Goal: Navigation & Orientation: Find specific page/section

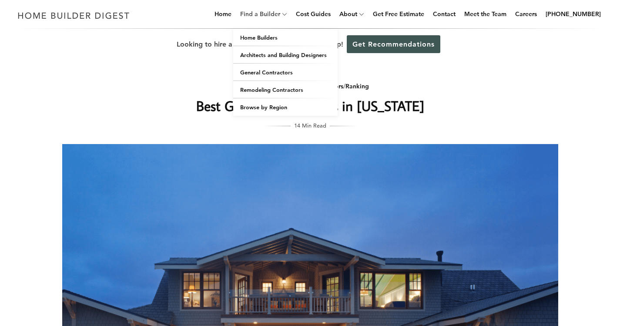
click at [268, 16] on link "Find a Builder" at bounding box center [259, 14] width 44 height 28
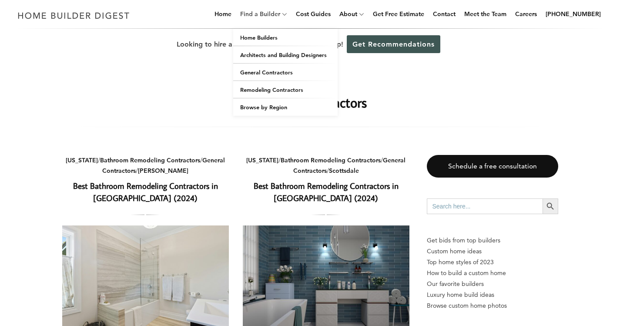
click at [279, 14] on link "Find a Builder" at bounding box center [259, 14] width 44 height 28
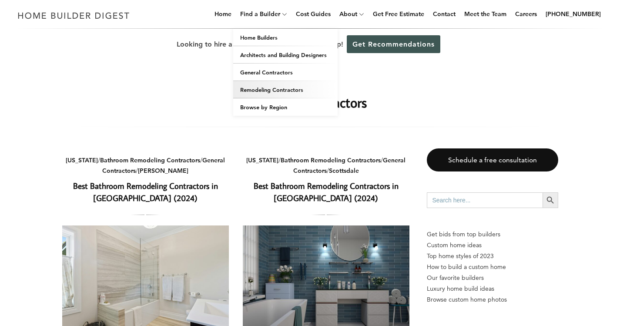
click at [281, 87] on link "Remodeling Contractors" at bounding box center [285, 89] width 104 height 17
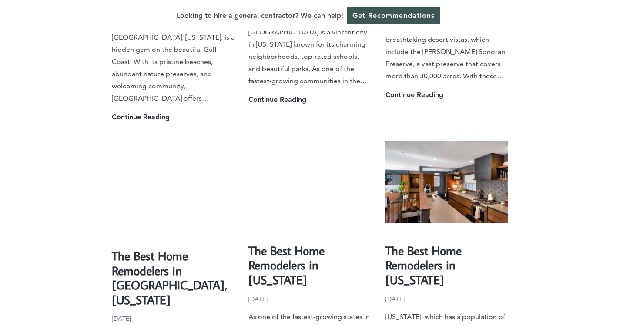
scroll to position [1902, 0]
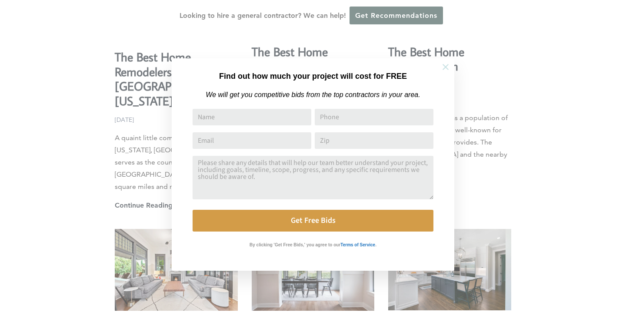
click at [445, 67] on icon at bounding box center [446, 67] width 10 height 10
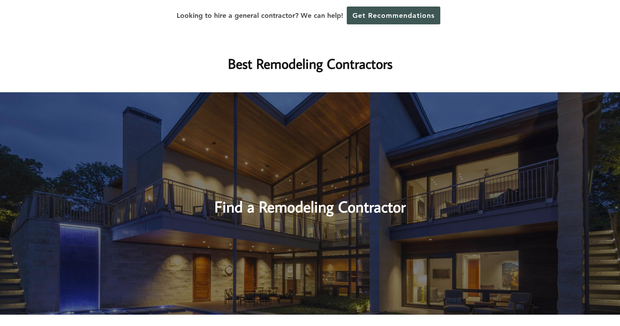
scroll to position [2452, 0]
